Goal: Transaction & Acquisition: Book appointment/travel/reservation

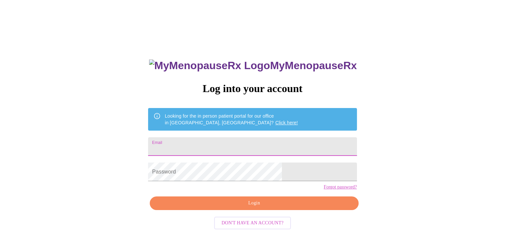
click at [220, 146] on input "Email" at bounding box center [252, 146] width 209 height 19
type input "[EMAIL_ADDRESS][DOMAIN_NAME]"
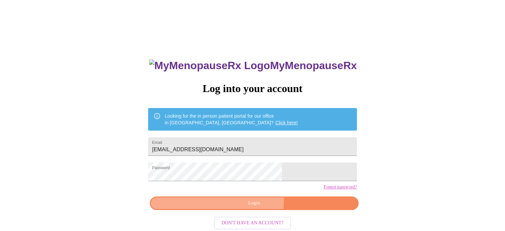
click at [250, 207] on span "Login" at bounding box center [253, 203] width 193 height 8
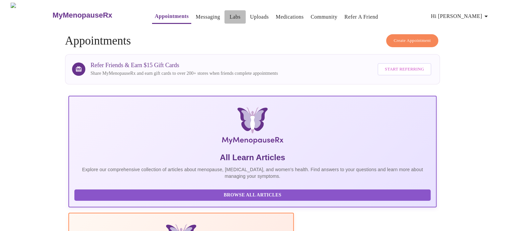
click at [229, 13] on link "Labs" at bounding box center [234, 16] width 11 height 9
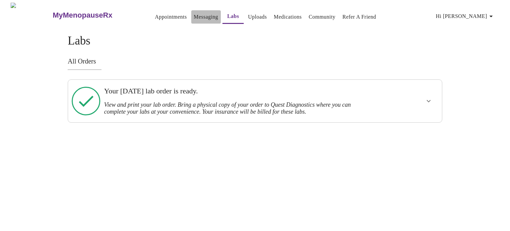
click at [194, 14] on link "Messaging" at bounding box center [206, 16] width 24 height 9
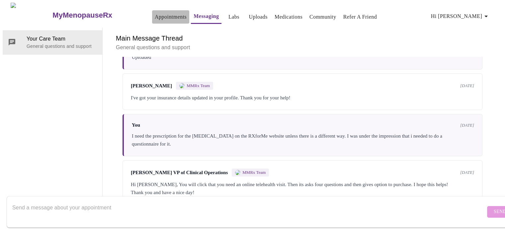
click at [155, 15] on link "Appointments" at bounding box center [171, 16] width 32 height 9
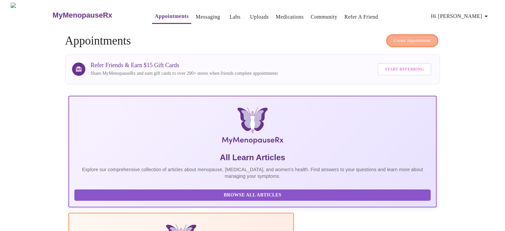
click at [413, 37] on span "Create Appointment" at bounding box center [412, 41] width 37 height 8
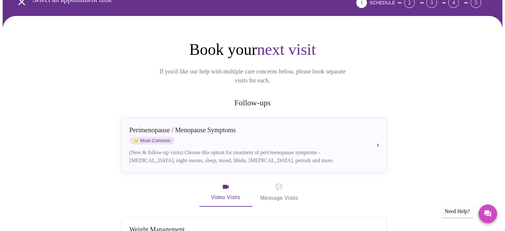
scroll to position [37, 0]
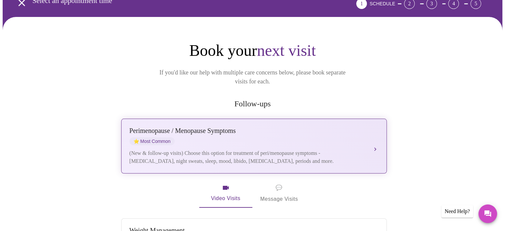
click at [373, 136] on button "[MEDICAL_DATA] / Menopause Symptoms ⭐ Most Common (New & follow-up visits) Choo…" at bounding box center [254, 146] width 266 height 55
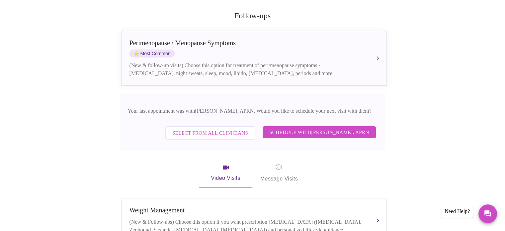
scroll to position [166, 0]
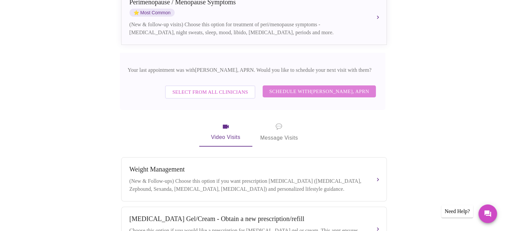
click at [328, 87] on span "Schedule with [PERSON_NAME], APRN" at bounding box center [319, 91] width 100 height 9
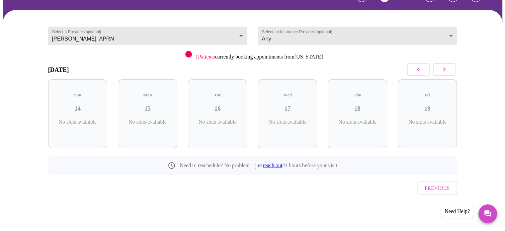
scroll to position [30, 0]
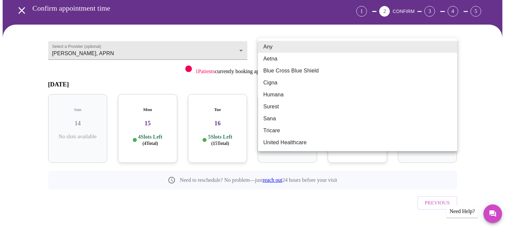
click at [452, 46] on body "MyMenopauseRx Appointments Messaging Labs Uploads Medications Community Refer a…" at bounding box center [255, 108] width 505 height 270
click at [476, 43] on div at bounding box center [255, 115] width 510 height 231
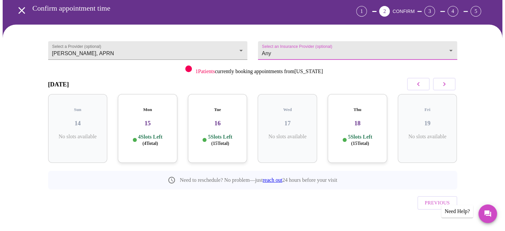
click at [447, 83] on icon "button" at bounding box center [444, 84] width 8 height 8
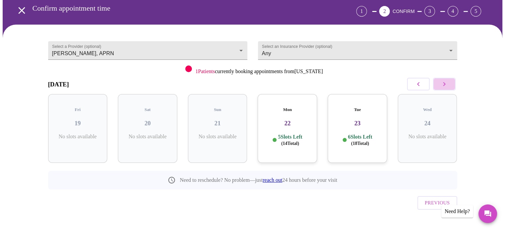
click at [447, 81] on icon "button" at bounding box center [444, 84] width 8 height 8
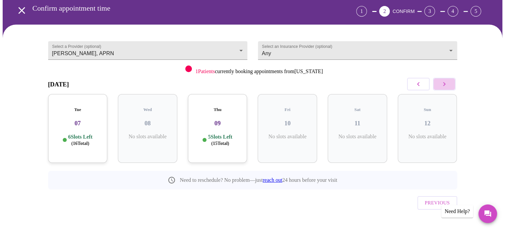
click at [447, 81] on icon "button" at bounding box center [444, 84] width 8 height 8
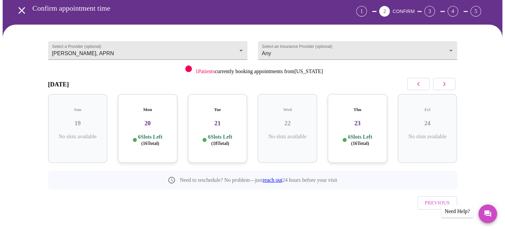
click at [132, 120] on h3 "20" at bounding box center [147, 123] width 49 height 7
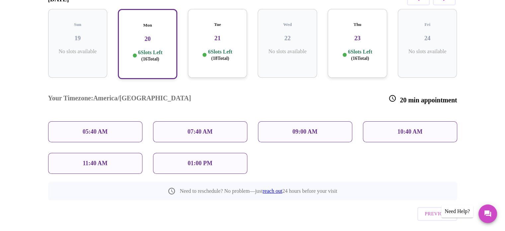
scroll to position [117, 0]
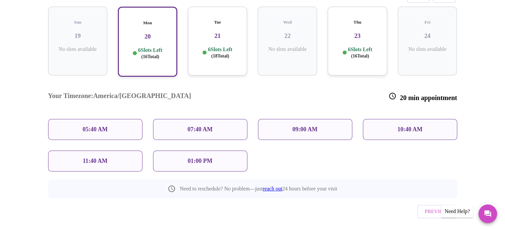
click at [184, 150] on div "01:00 PM" at bounding box center [200, 160] width 94 height 21
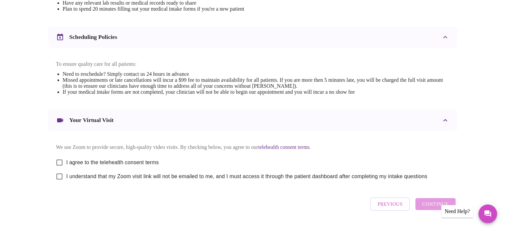
scroll to position [250, 0]
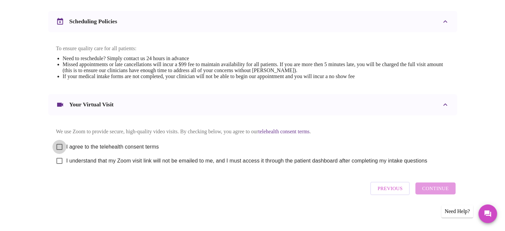
click at [56, 142] on input "I agree to the telehealth consent terms" at bounding box center [59, 147] width 14 height 14
checkbox input "true"
click at [58, 160] on input "I understand that my Zoom visit link will not be emailed to me, and I must acce…" at bounding box center [59, 161] width 14 height 14
checkbox input "true"
click at [438, 192] on span "Continue" at bounding box center [435, 188] width 27 height 9
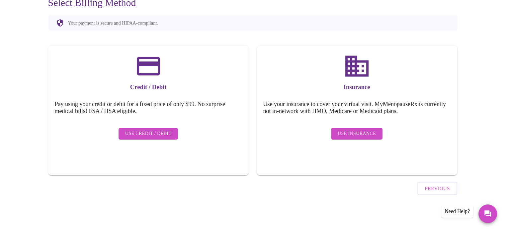
scroll to position [51, 0]
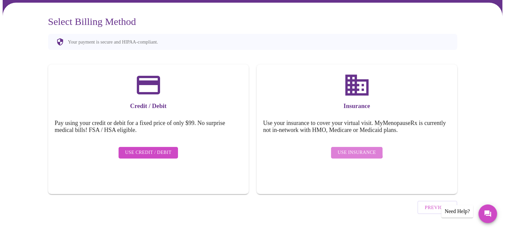
click at [350, 148] on span "Use Insurance" at bounding box center [357, 152] width 38 height 8
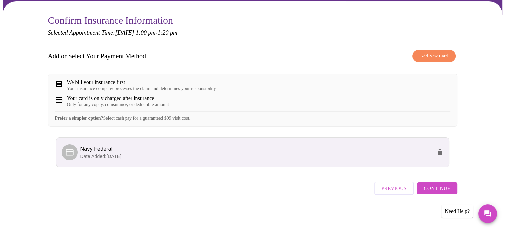
scroll to position [57, 0]
click at [445, 188] on span "Continue" at bounding box center [437, 188] width 27 height 9
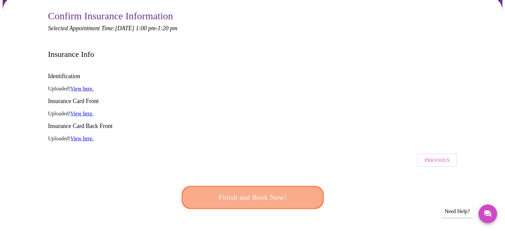
click at [259, 191] on span "Finish and Book Now!" at bounding box center [252, 197] width 123 height 12
